Goal: Information Seeking & Learning: Find specific fact

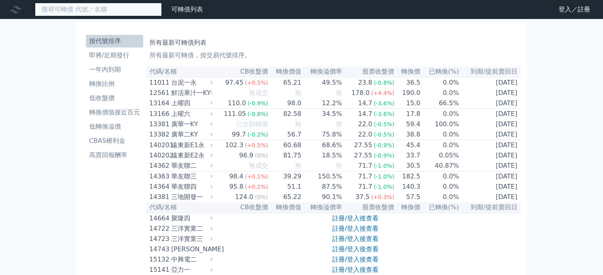
click at [64, 9] on input at bounding box center [98, 9] width 127 height 13
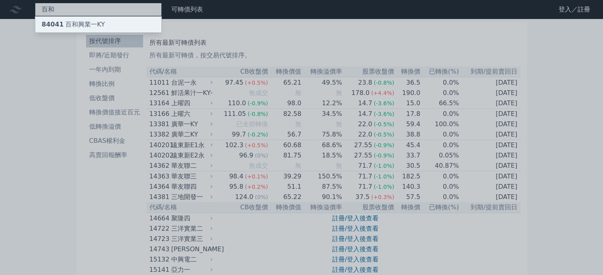
type input "百和"
click at [67, 21] on div "84041 百和興業一KY" at bounding box center [73, 25] width 63 height 10
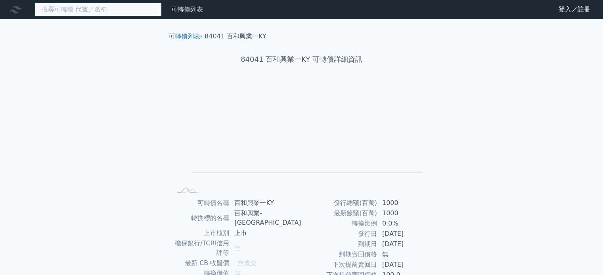
click at [102, 14] on input at bounding box center [98, 9] width 127 height 13
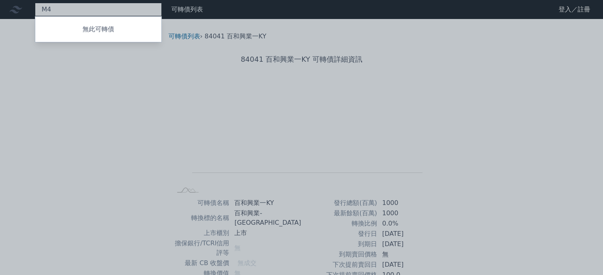
type input "M"
type input "齊"
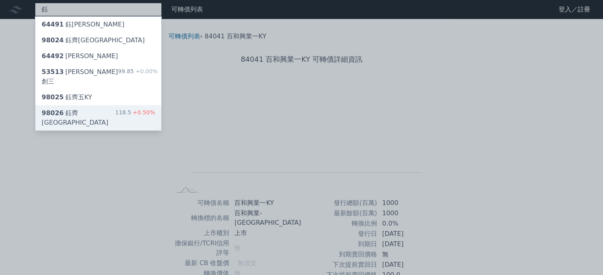
type input "鈺"
click at [95, 105] on div "98026 鈺[GEOGRAPHIC_DATA] 118.5 +0.50%" at bounding box center [98, 117] width 126 height 25
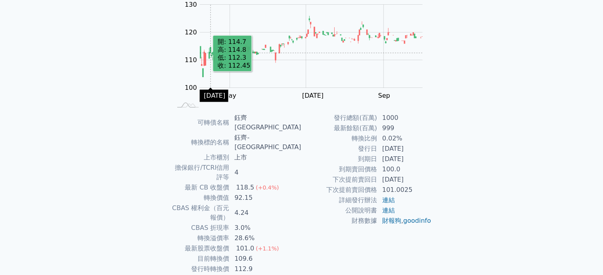
scroll to position [92, 0]
